Goal: Transaction & Acquisition: Subscribe to service/newsletter

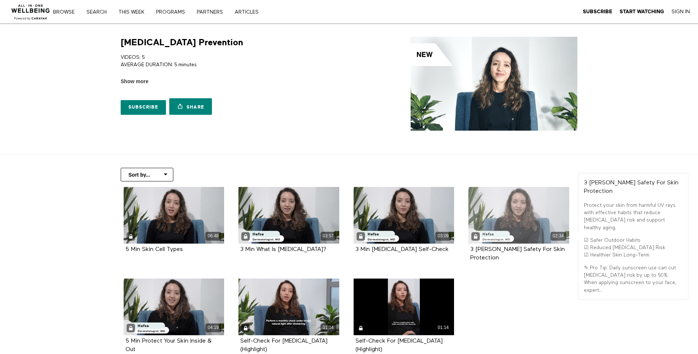
click at [502, 223] on div "02:34" at bounding box center [518, 215] width 101 height 57
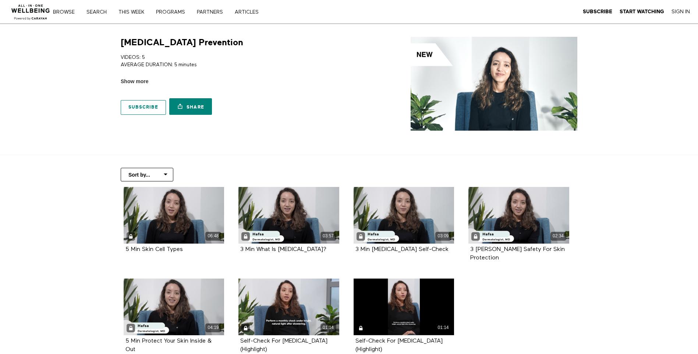
click at [145, 106] on link "Subscribe" at bounding box center [143, 107] width 45 height 15
